Goal: Information Seeking & Learning: Learn about a topic

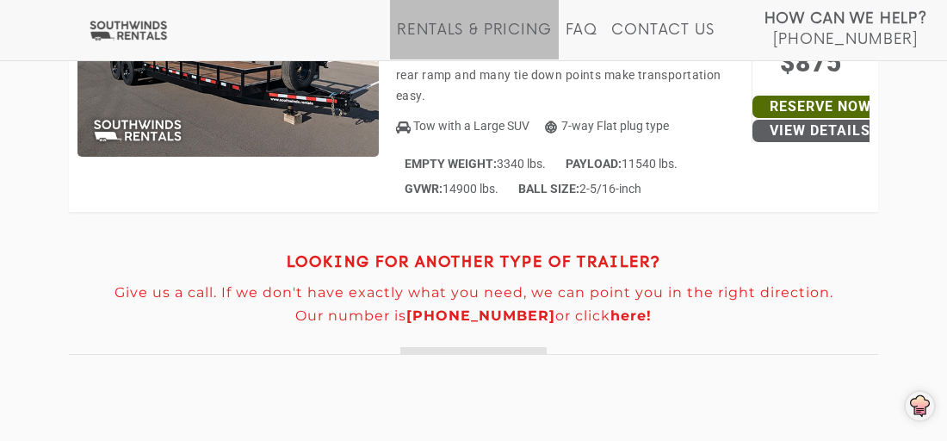
scroll to position [9307, 0]
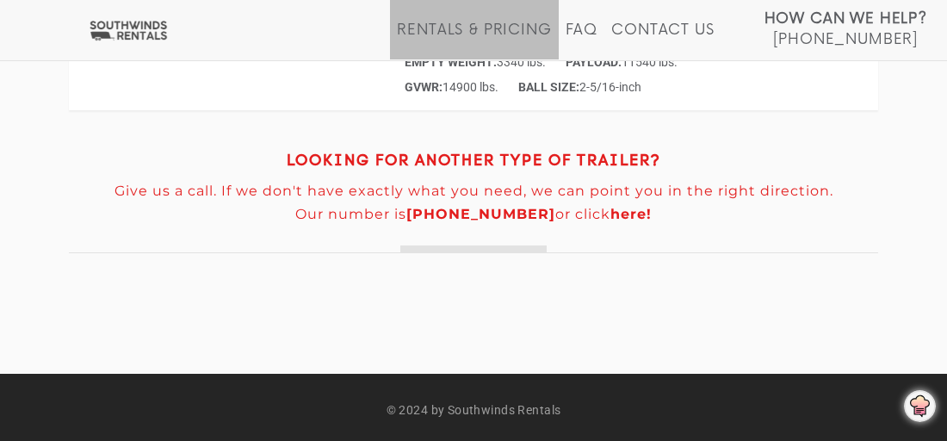
click at [751, 189] on p "Give us a call. If we don't have exactly what you need, we can point you in the…" at bounding box center [473, 190] width 809 height 15
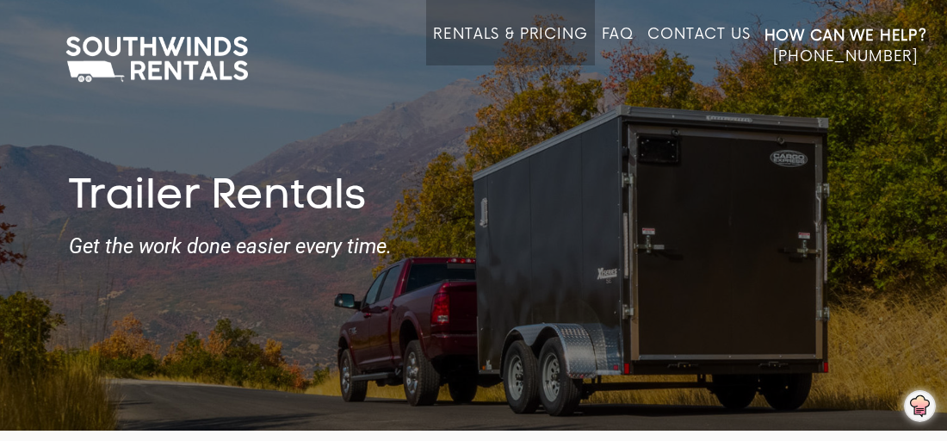
click at [481, 30] on link "Rentals & Pricing" at bounding box center [510, 46] width 154 height 40
